Goal: Information Seeking & Learning: Learn about a topic

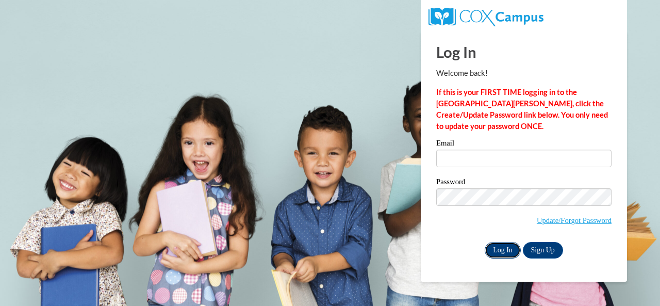
click at [501, 249] on input "Log In" at bounding box center [503, 250] width 36 height 16
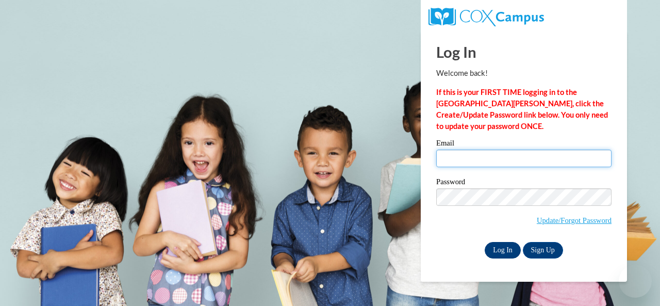
type input "[PERSON_NAME][EMAIL_ADDRESS][PERSON_NAME][DOMAIN_NAME]"
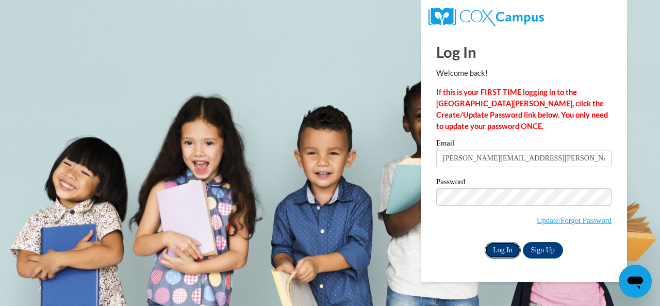
click at [503, 252] on input "Log In" at bounding box center [503, 250] width 36 height 16
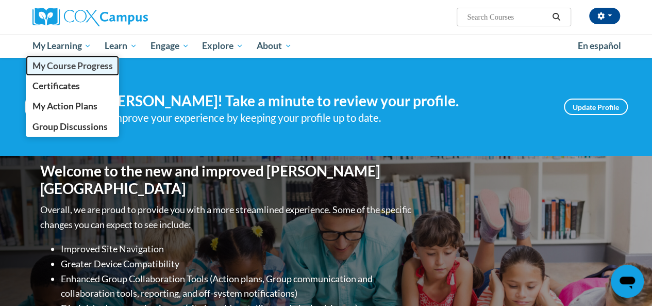
click at [73, 57] on link "My Course Progress" at bounding box center [73, 66] width 94 height 20
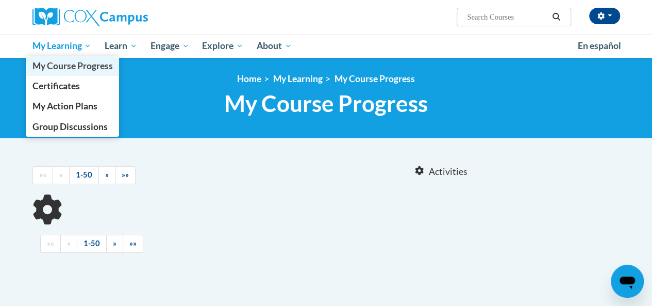
click at [80, 57] on link "My Course Progress" at bounding box center [73, 66] width 94 height 20
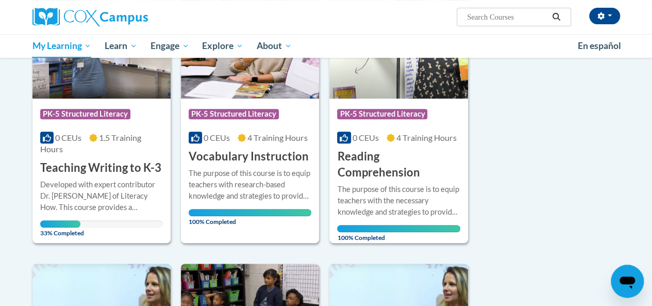
scroll to position [192, 0]
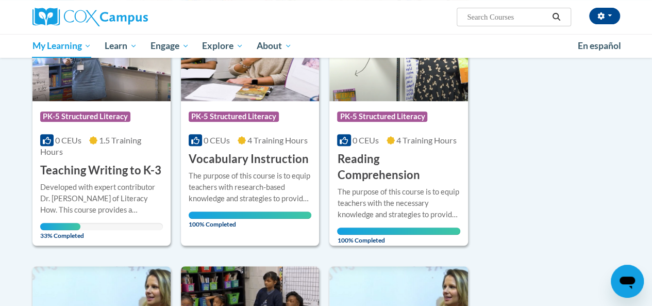
click at [95, 164] on h3 "Teaching Writing to K-3" at bounding box center [100, 170] width 121 height 16
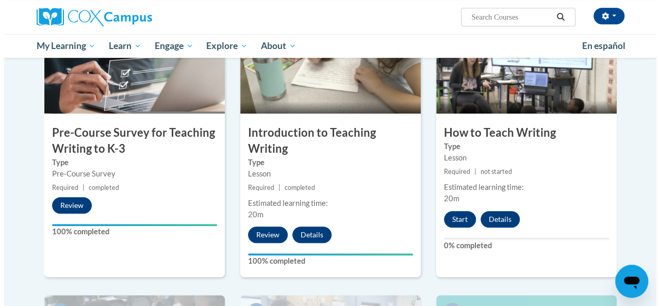
scroll to position [259, 0]
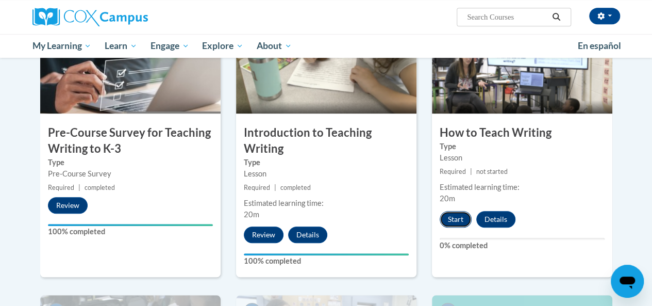
click at [455, 220] on button "Start" at bounding box center [456, 219] width 32 height 16
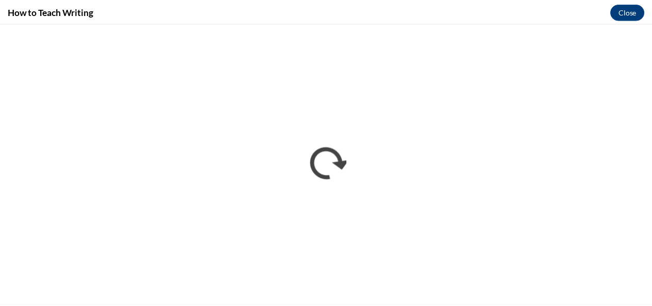
scroll to position [0, 0]
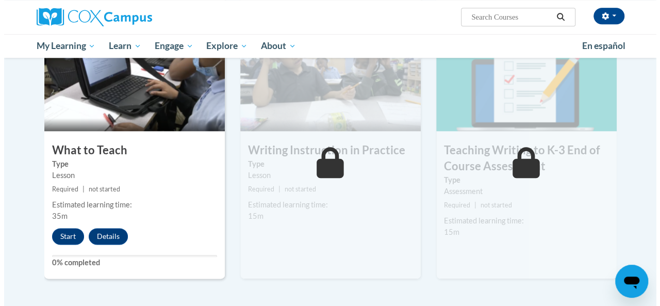
scroll to position [526, 0]
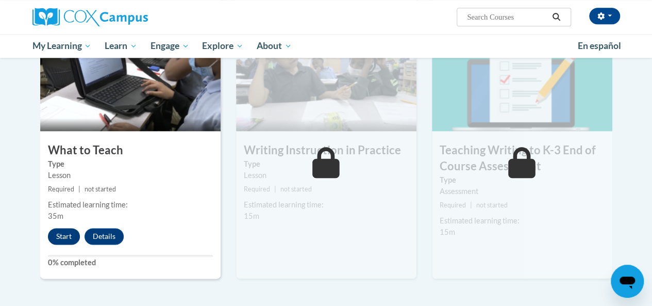
click at [60, 235] on button "Start" at bounding box center [64, 236] width 32 height 16
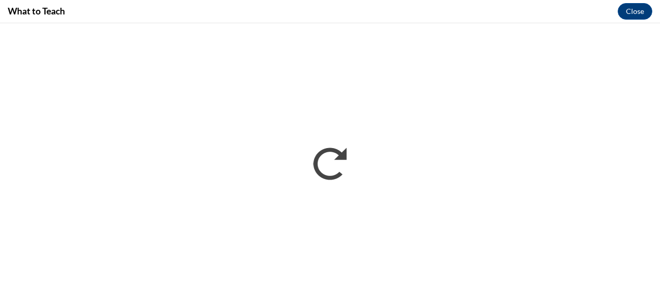
scroll to position [0, 0]
